Goal: Find contact information: Find contact information

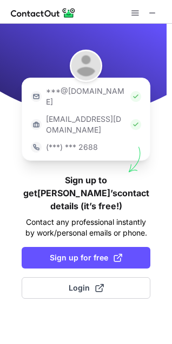
drag, startPoint x: 150, startPoint y: 12, endPoint x: 124, endPoint y: 12, distance: 25.4
click at [150, 12] on span at bounding box center [152, 13] width 9 height 9
